Goal: Task Accomplishment & Management: Manage account settings

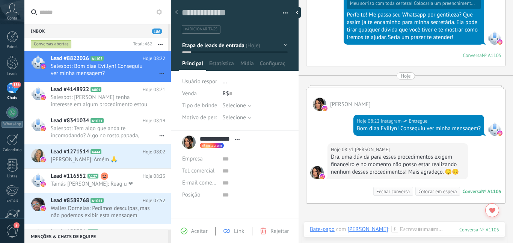
scroll to position [483, 0]
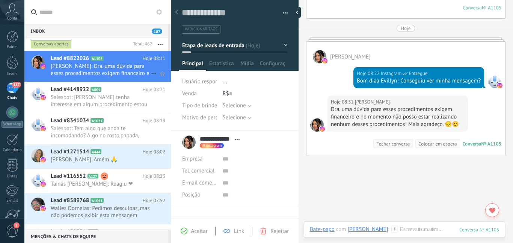
click at [131, 58] on h2 "Lead #8822026 A1105" at bounding box center [97, 59] width 92 height 8
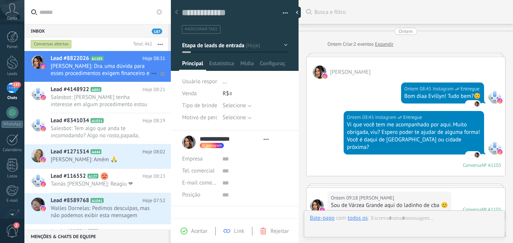
type textarea "**********"
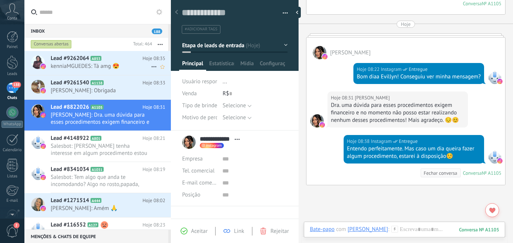
scroll to position [524, 0]
